Goal: Download file/media

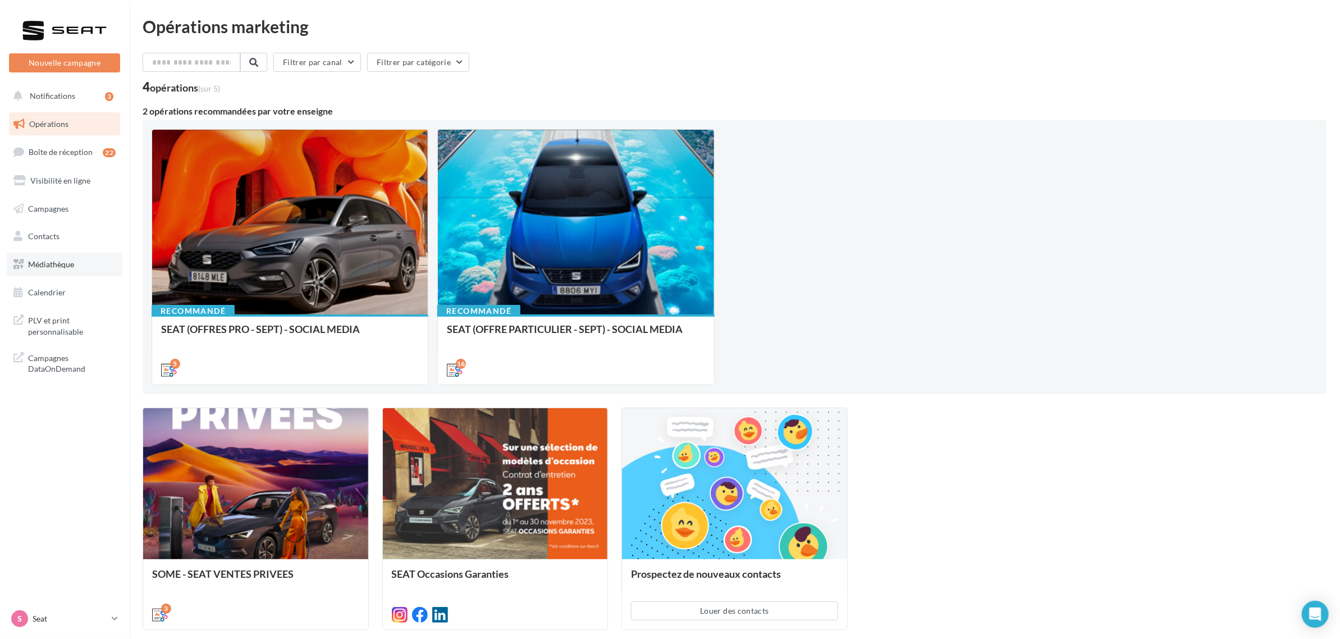
click at [62, 274] on link "Médiathèque" at bounding box center [65, 265] width 116 height 24
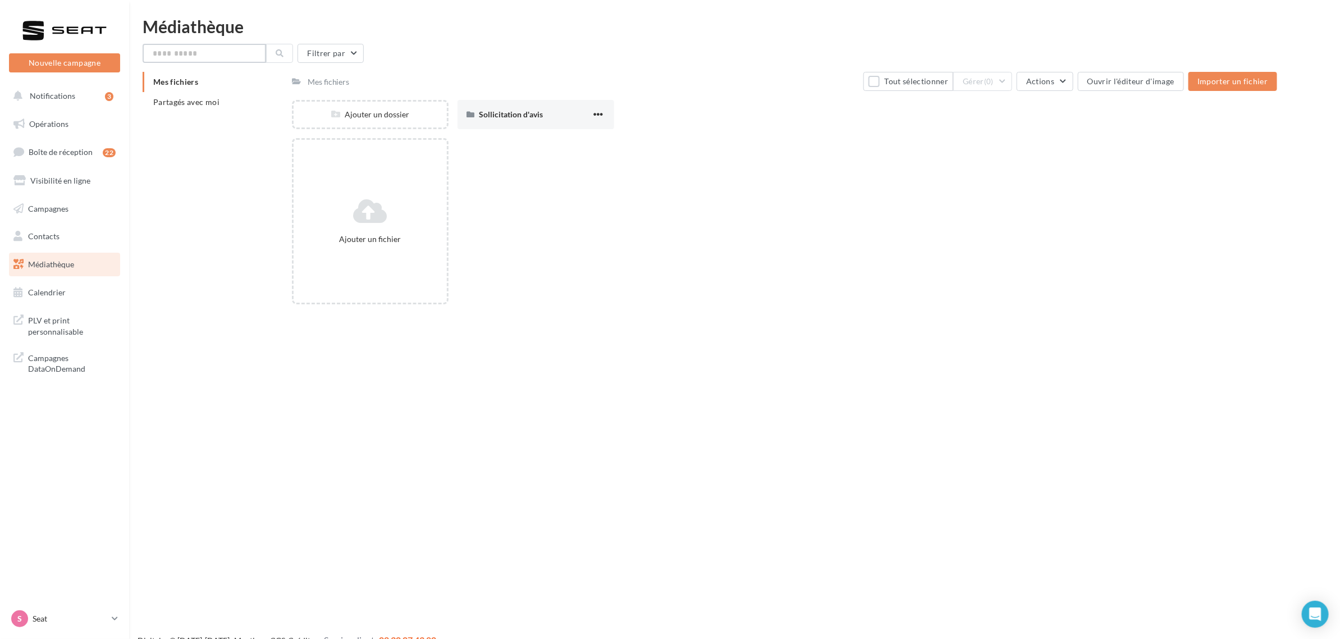
click at [225, 54] on input "text" at bounding box center [204, 53] width 123 height 19
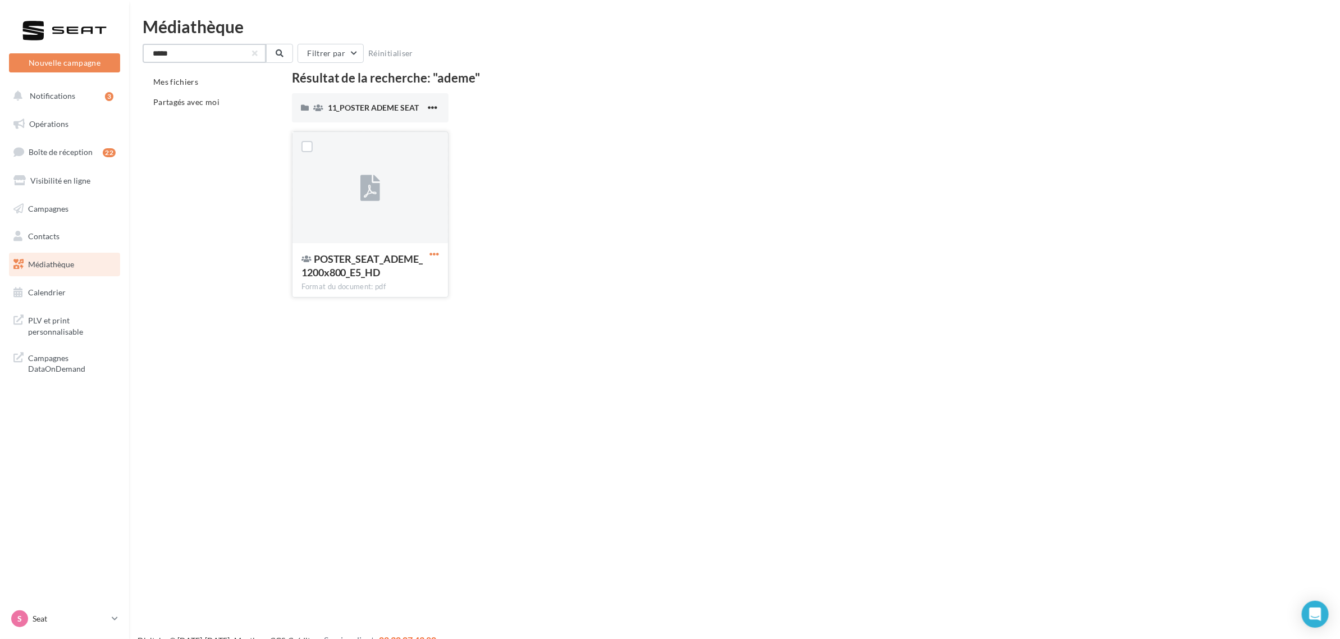
type input "*****"
click at [436, 250] on span "button" at bounding box center [434, 254] width 10 height 10
click at [419, 281] on button "Télécharger" at bounding box center [385, 276] width 112 height 29
click at [66, 615] on p "Seat" at bounding box center [70, 618] width 75 height 11
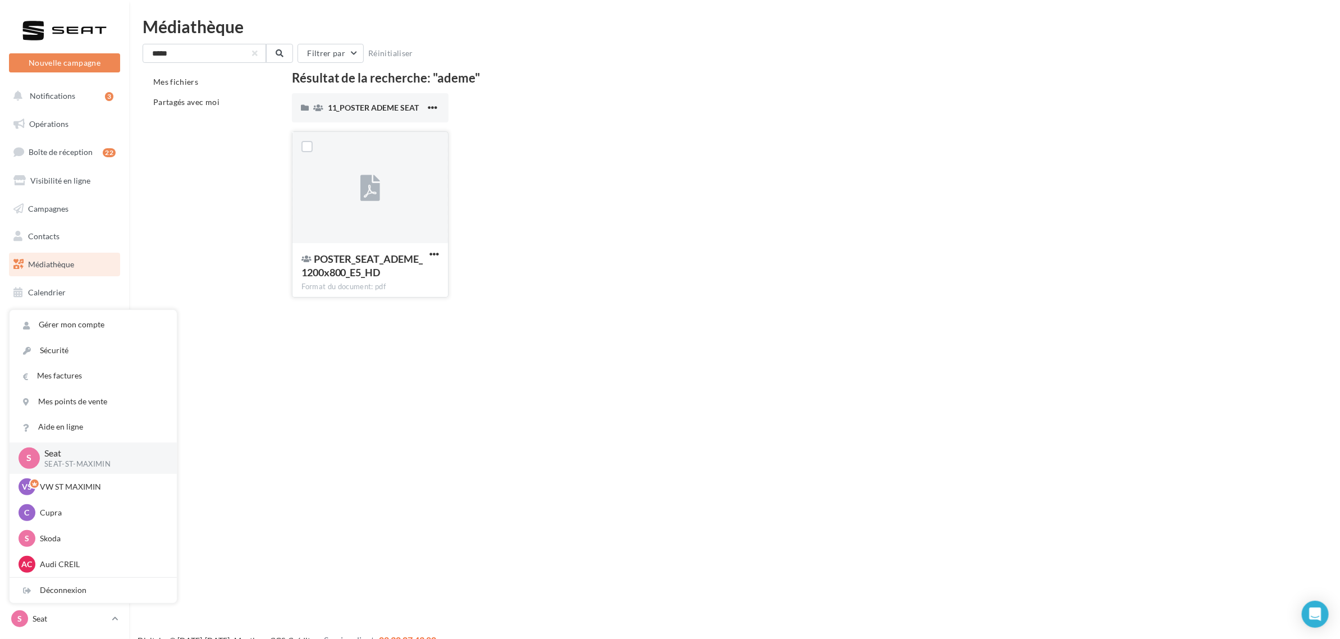
click at [328, 410] on div "Nouvelle campagne Nouvelle campagne Notifications 3 Opérations Boîte de récepti…" at bounding box center [670, 337] width 1340 height 639
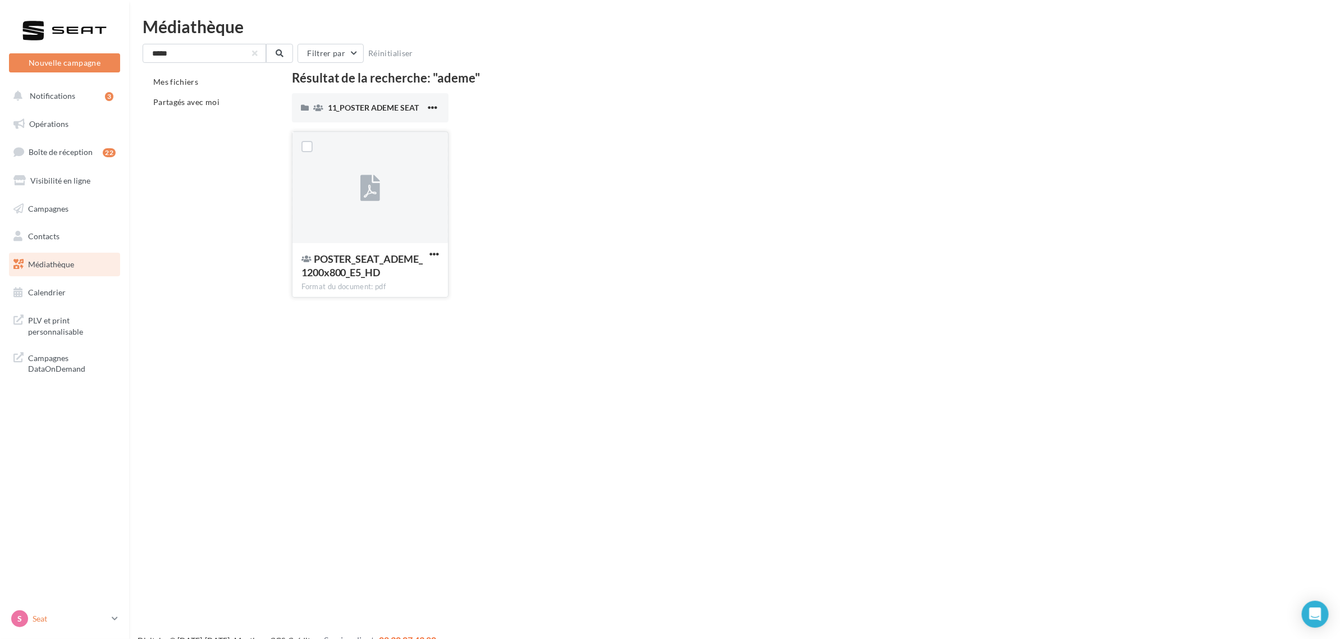
click at [94, 616] on p "Seat" at bounding box center [70, 618] width 75 height 11
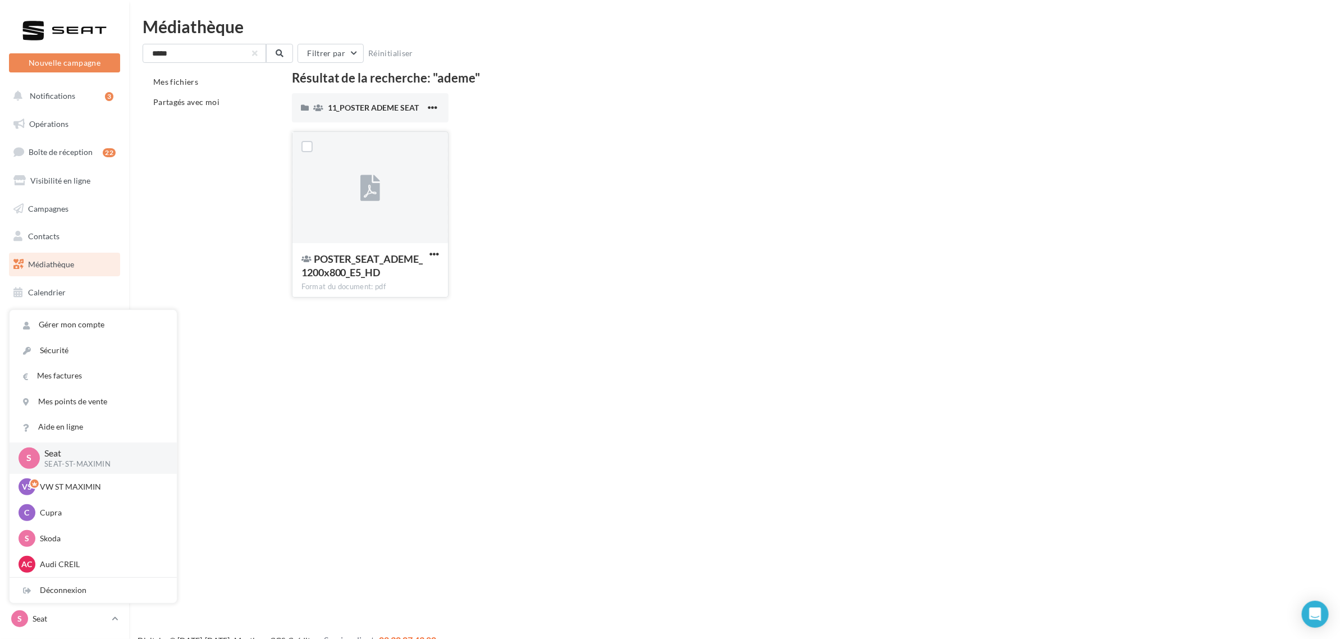
drag, startPoint x: 275, startPoint y: 407, endPoint x: 253, endPoint y: 386, distance: 31.0
click at [275, 407] on div "Nouvelle campagne Nouvelle campagne Notifications 3 Opérations Boîte de récepti…" at bounding box center [670, 337] width 1340 height 639
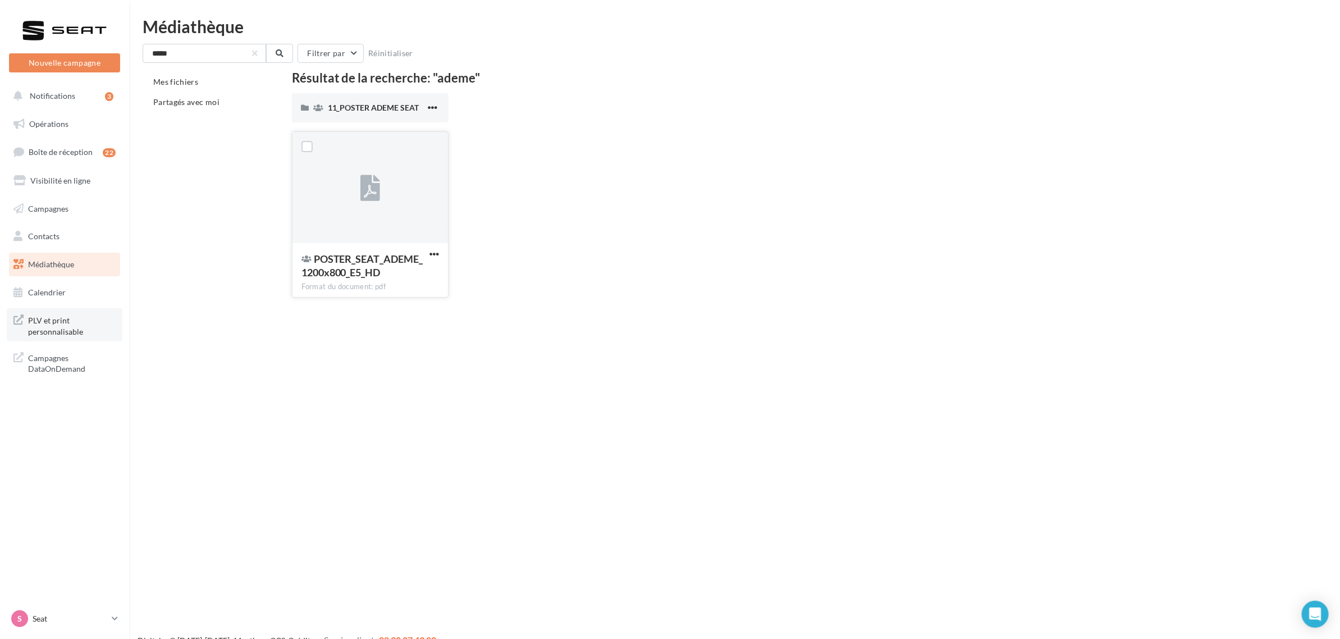
click at [79, 329] on span "PLV et print personnalisable" at bounding box center [72, 325] width 88 height 24
drag, startPoint x: 87, startPoint y: 605, endPoint x: 83, endPoint y: 610, distance: 6.9
click at [83, 610] on nav "Nouvelle campagne Nouvelle campagne Notifications 3 Opérations Boîte de récepti…" at bounding box center [64, 319] width 129 height 639
click at [77, 610] on div "S Seat SEAT-ST-MAXIMIN" at bounding box center [59, 618] width 96 height 17
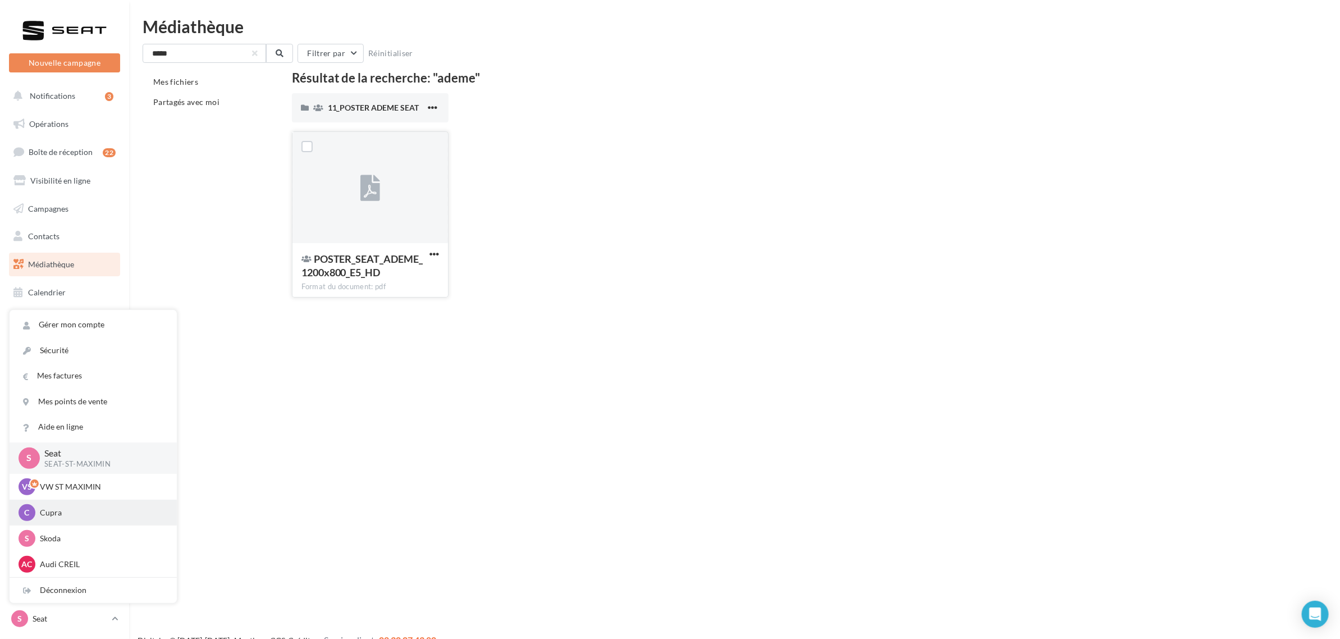
click at [71, 512] on p "Cupra" at bounding box center [101, 512] width 123 height 11
